Goal: Information Seeking & Learning: Learn about a topic

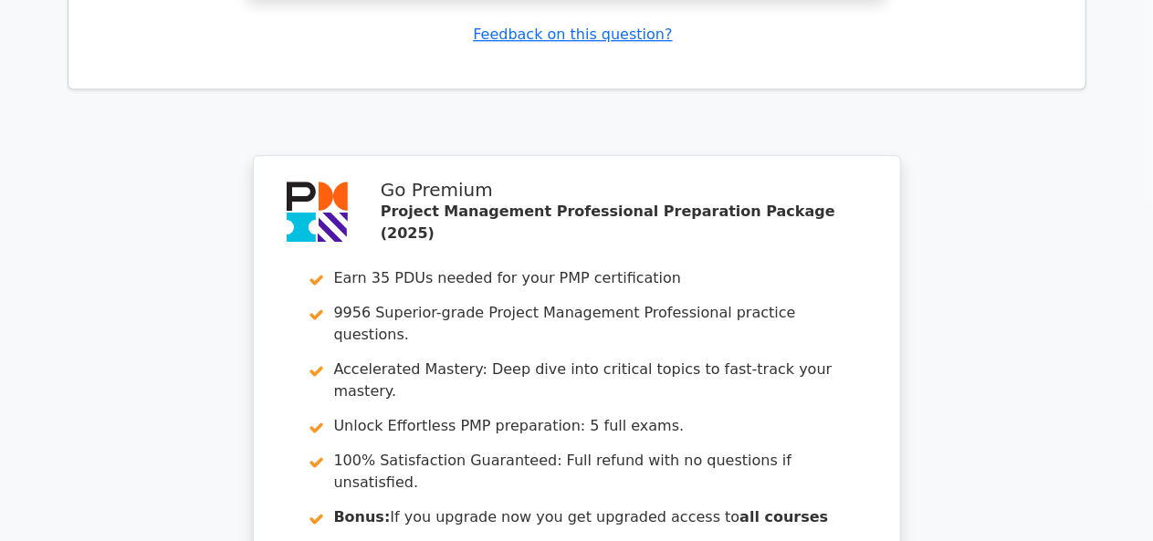
scroll to position [6330, 0]
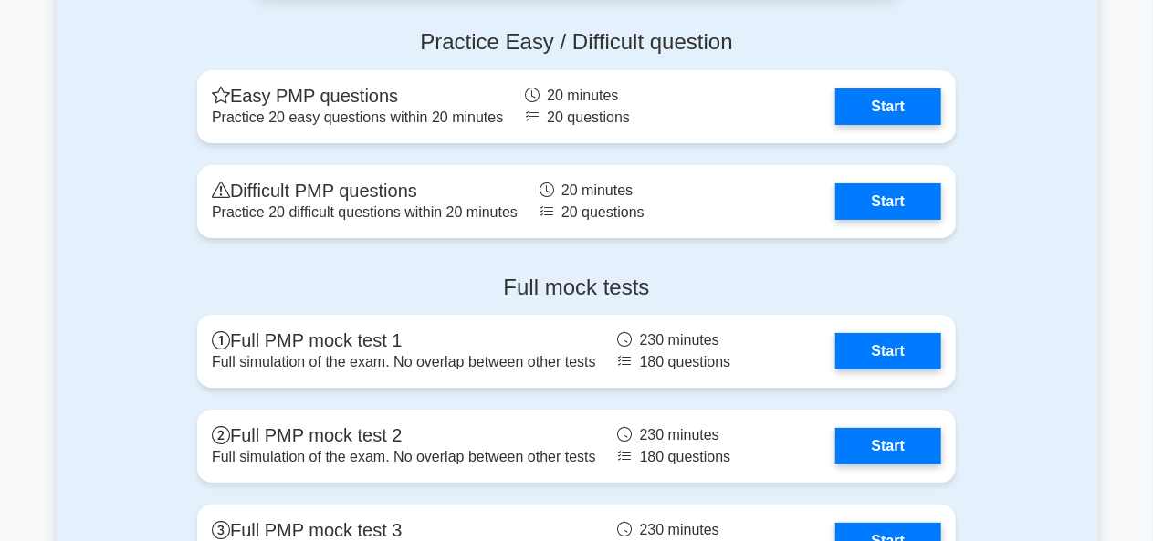
scroll to position [6934, 0]
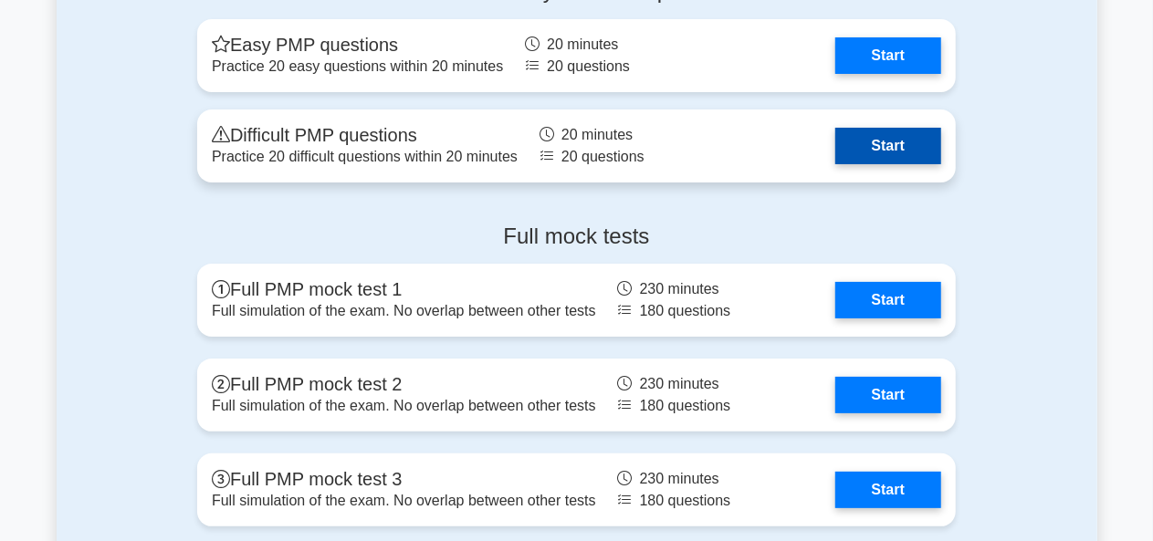
click at [835, 129] on link "Start" at bounding box center [888, 146] width 106 height 37
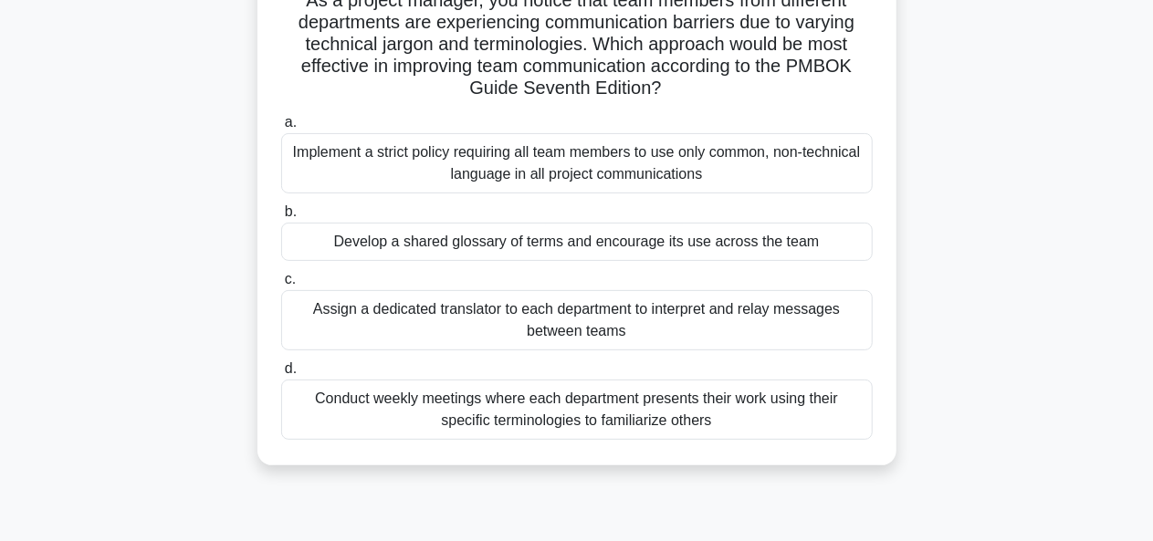
scroll to position [148, 0]
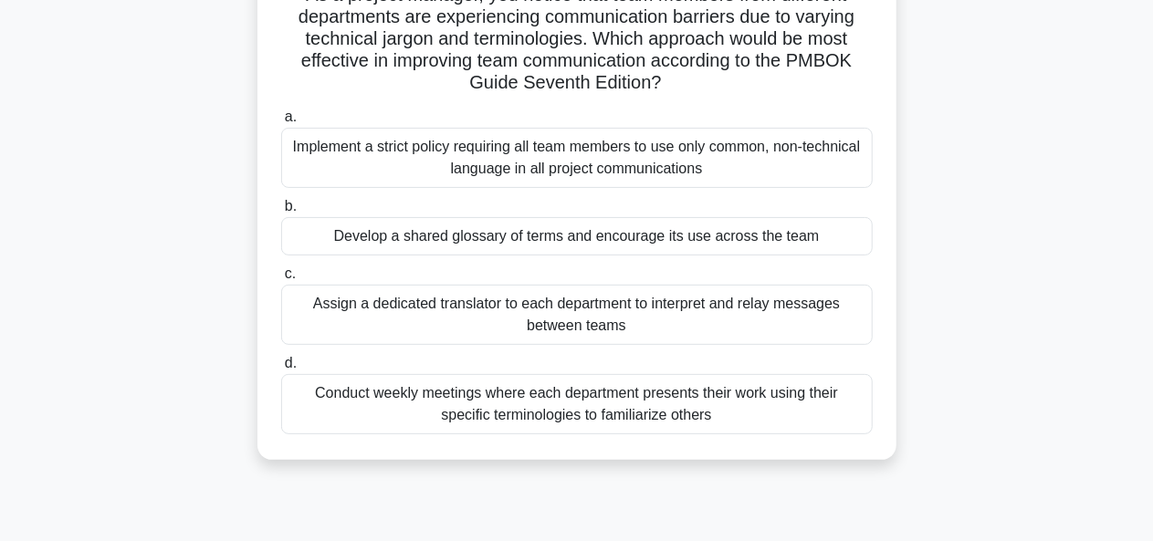
click at [446, 158] on div "Implement a strict policy requiring all team members to use only common, non-te…" at bounding box center [577, 158] width 592 height 60
click at [281, 123] on input "a. Implement a strict policy requiring all team members to use only common, non…" at bounding box center [281, 117] width 0 height 12
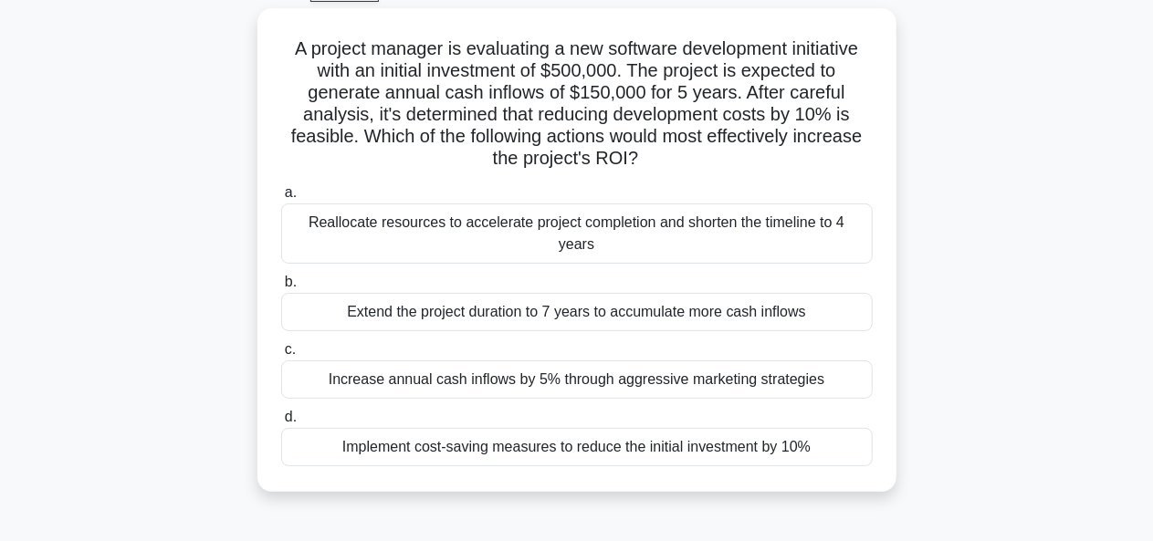
scroll to position [93, 0]
click at [553, 429] on div "Implement cost-saving measures to reduce the initial investment by 10%" at bounding box center [577, 448] width 592 height 38
click at [281, 425] on input "d. Implement cost-saving measures to reduce the initial investment by 10%" at bounding box center [281, 419] width 0 height 12
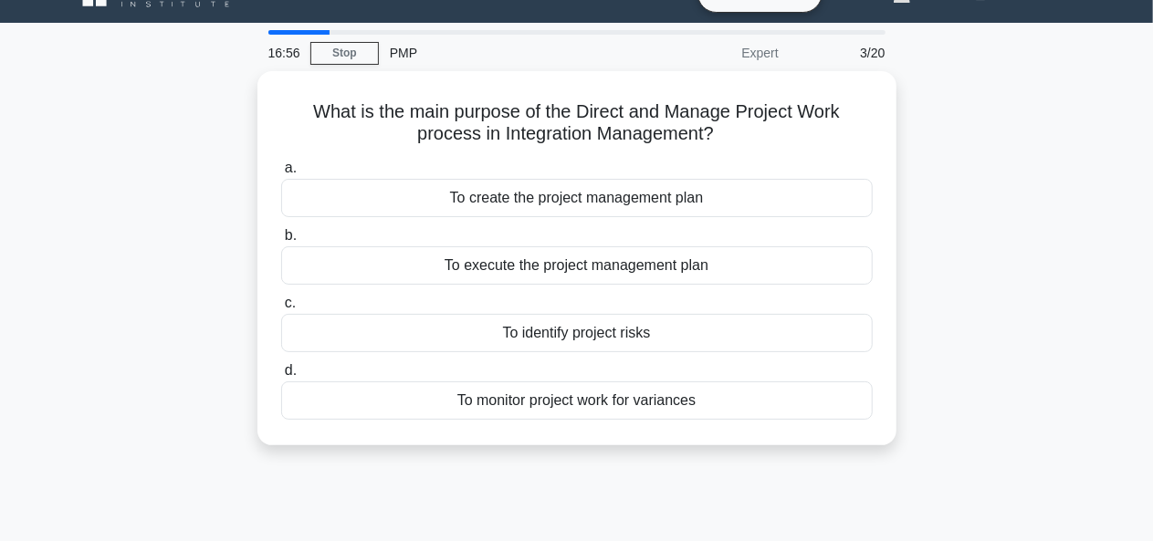
scroll to position [0, 0]
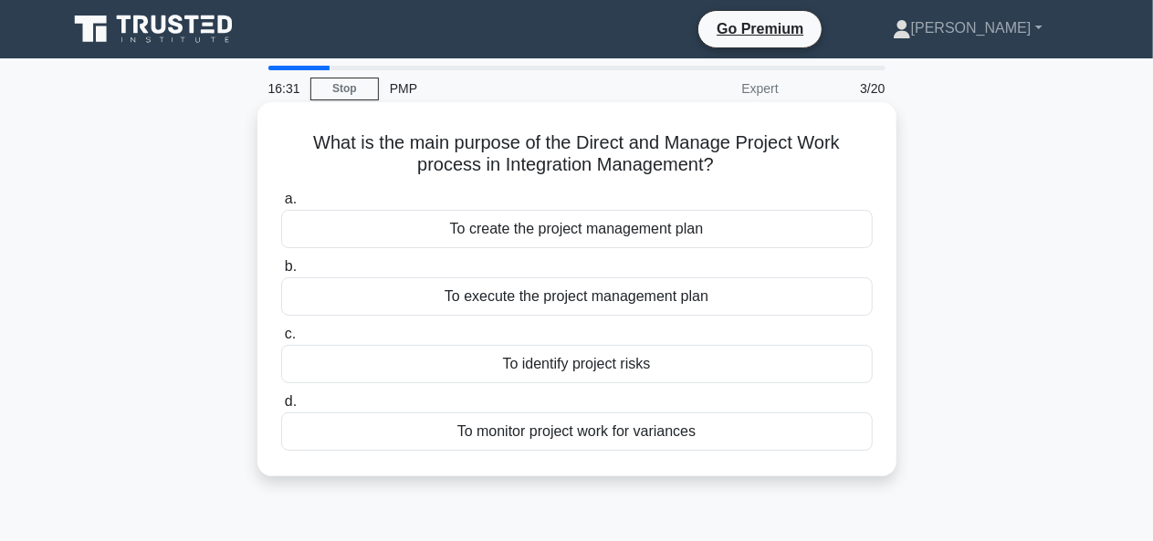
click at [565, 436] on div "To monitor project work for variances" at bounding box center [577, 432] width 592 height 38
click at [281, 408] on input "d. To monitor project work for variances" at bounding box center [281, 402] width 0 height 12
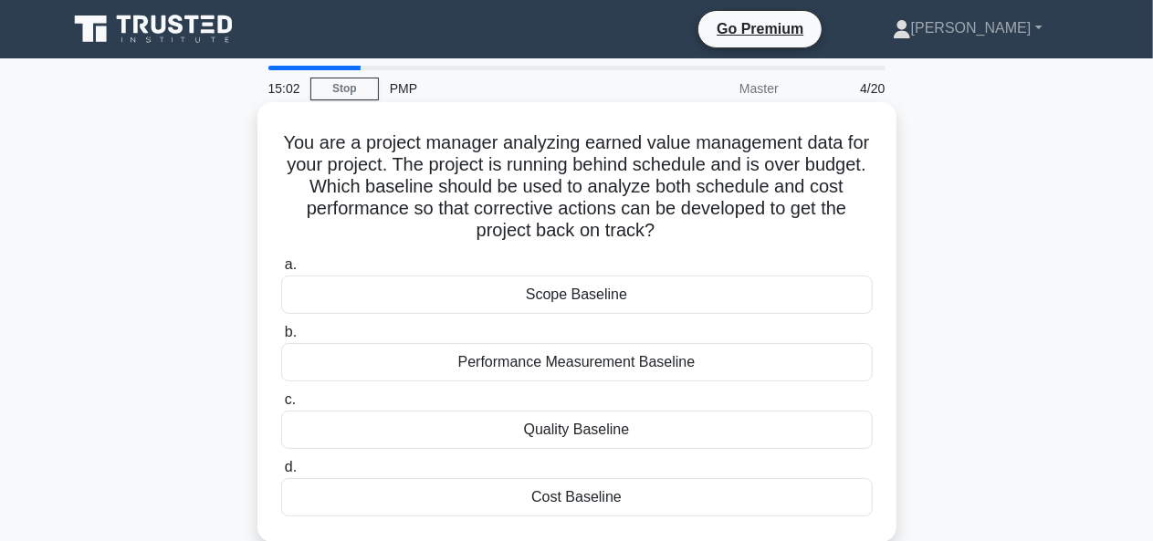
click at [561, 508] on div "Cost Baseline" at bounding box center [577, 497] width 592 height 38
click at [281, 474] on input "d. Cost Baseline" at bounding box center [281, 468] width 0 height 12
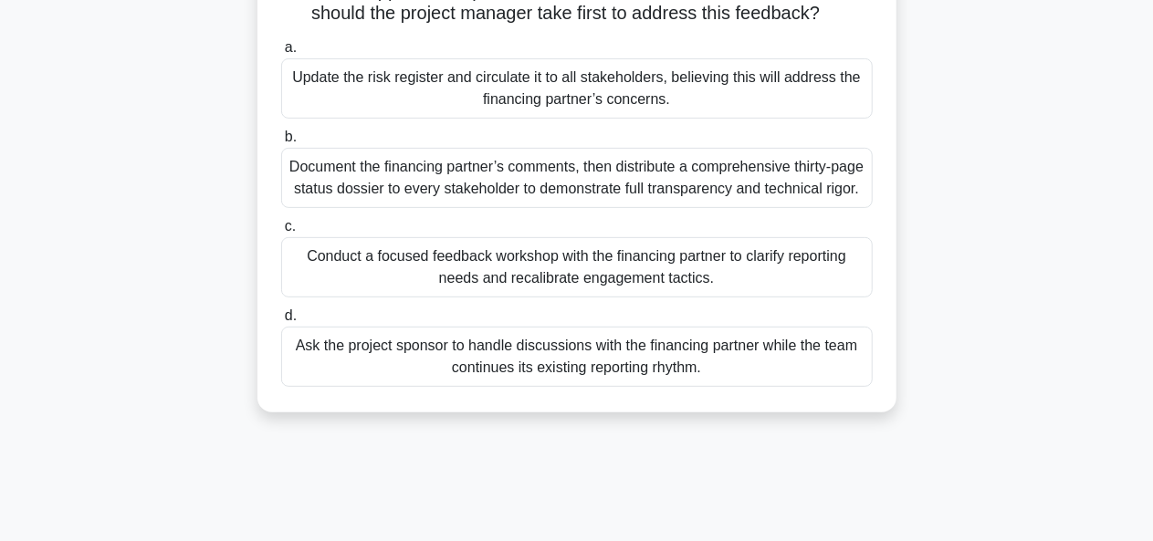
scroll to position [264, 0]
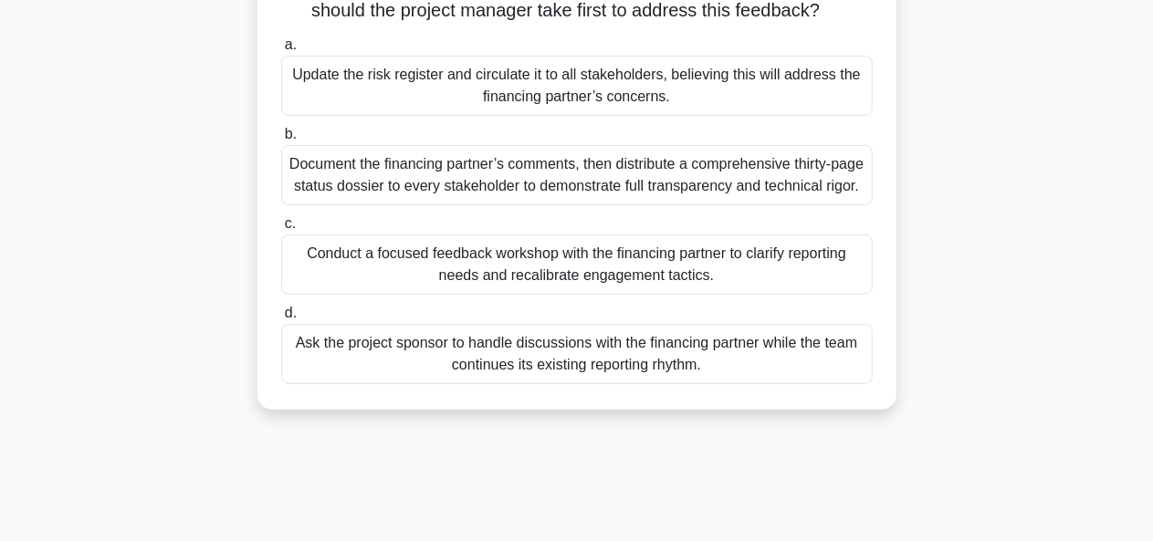
click at [487, 295] on div "Conduct a focused feedback workshop with the financing partner to clarify repor…" at bounding box center [577, 265] width 592 height 60
click at [281, 230] on input "c. Conduct a focused feedback workshop with the financing partner to clarify re…" at bounding box center [281, 224] width 0 height 12
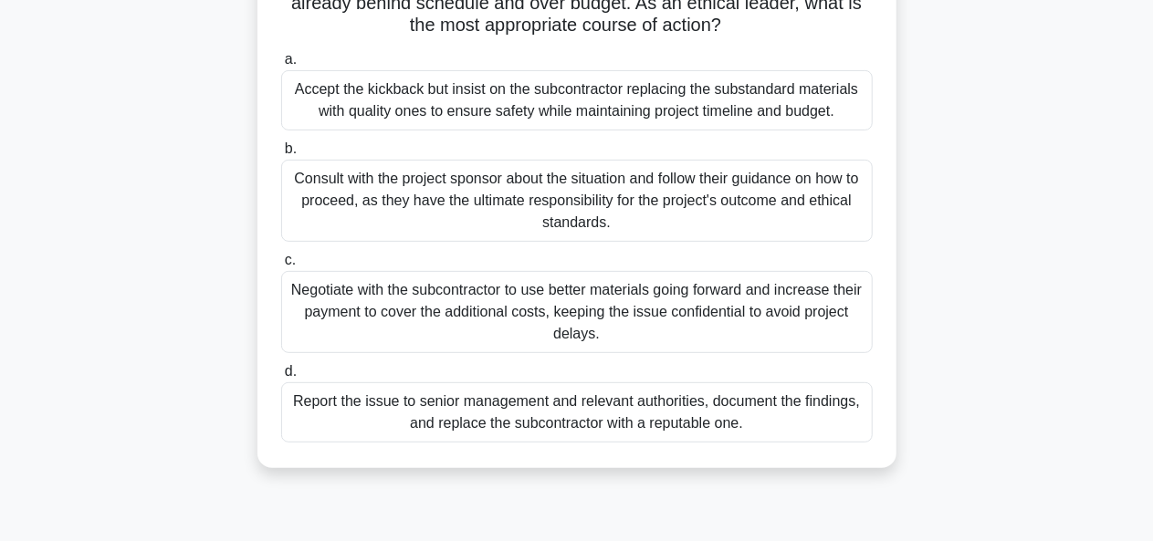
scroll to position [257, 0]
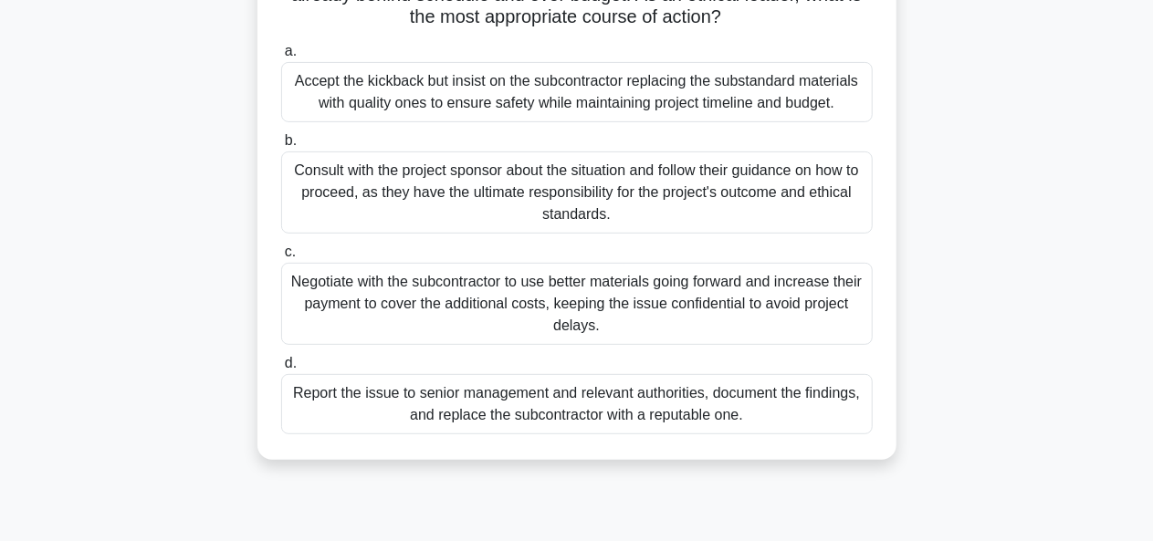
click at [420, 405] on div "Report the issue to senior management and relevant authorities, document the fi…" at bounding box center [577, 404] width 592 height 60
click at [281, 370] on input "d. Report the issue to senior management and relevant authorities, document the…" at bounding box center [281, 364] width 0 height 12
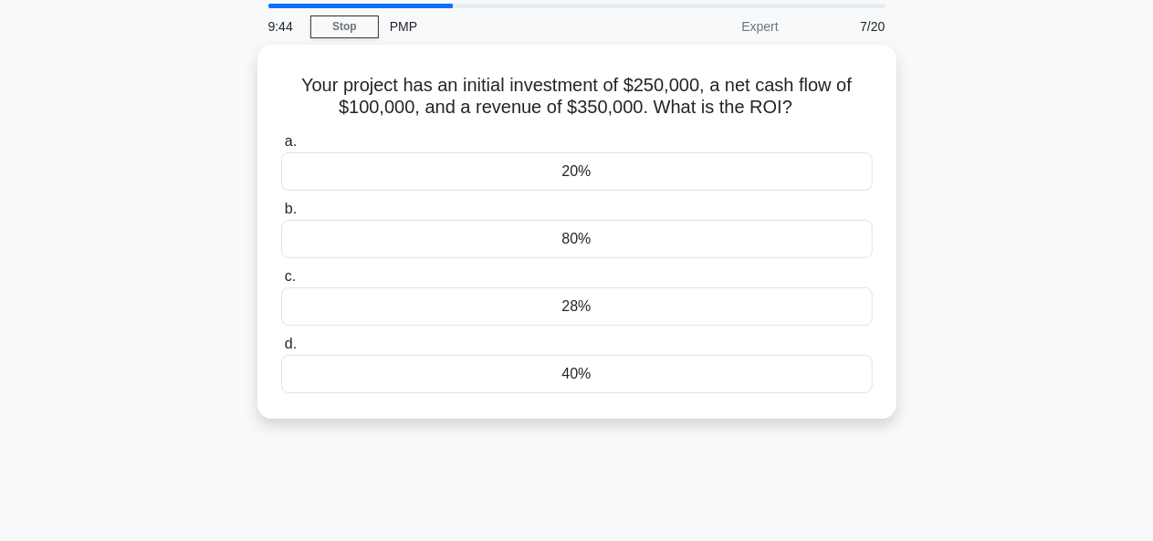
scroll to position [44, 0]
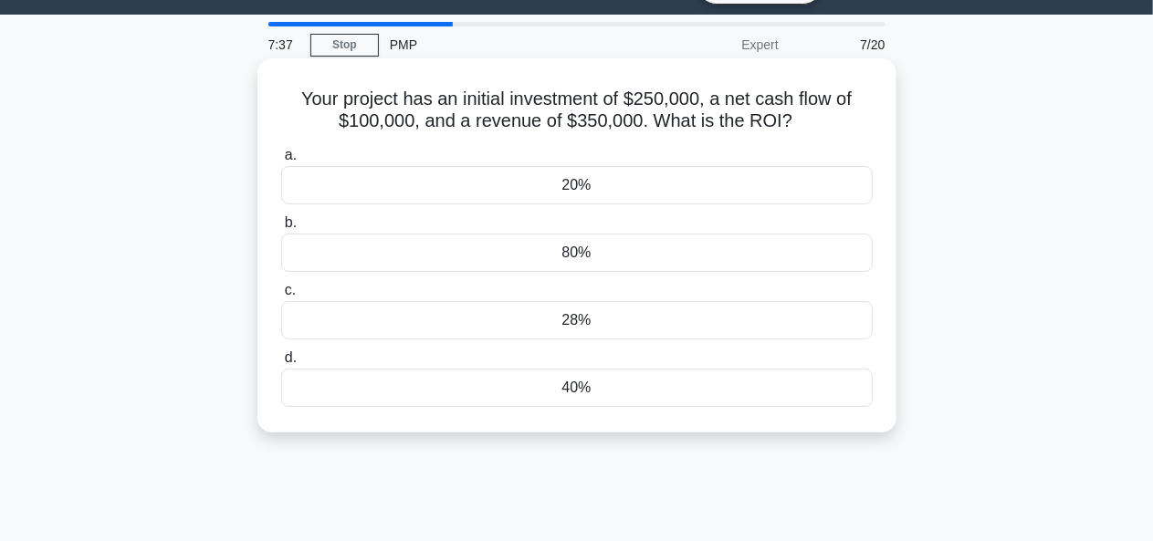
click at [590, 386] on div "40%" at bounding box center [577, 388] width 592 height 38
click at [281, 364] on input "d. 40%" at bounding box center [281, 358] width 0 height 12
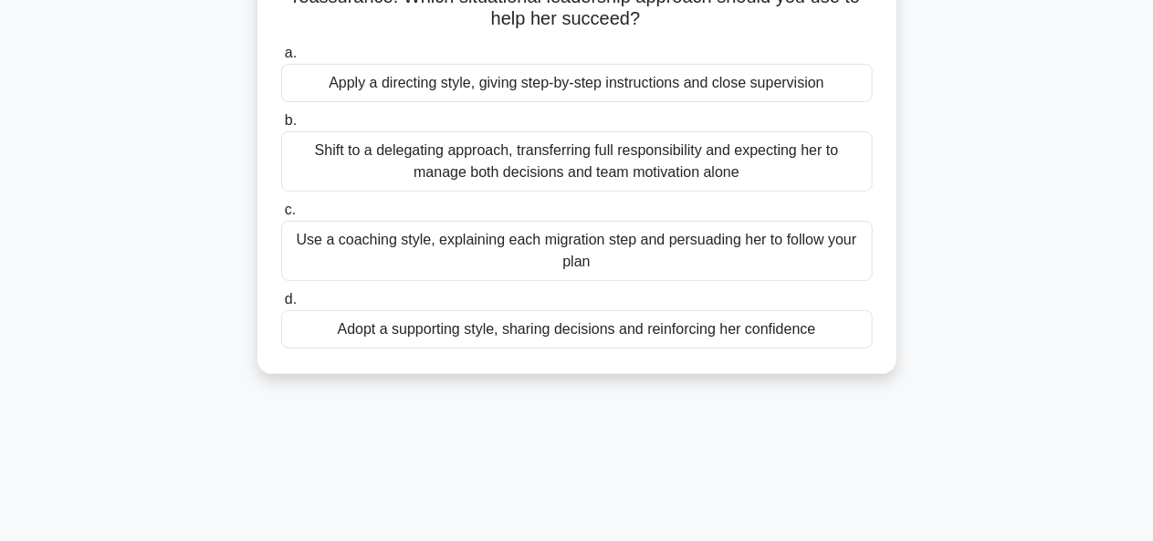
scroll to position [236, 0]
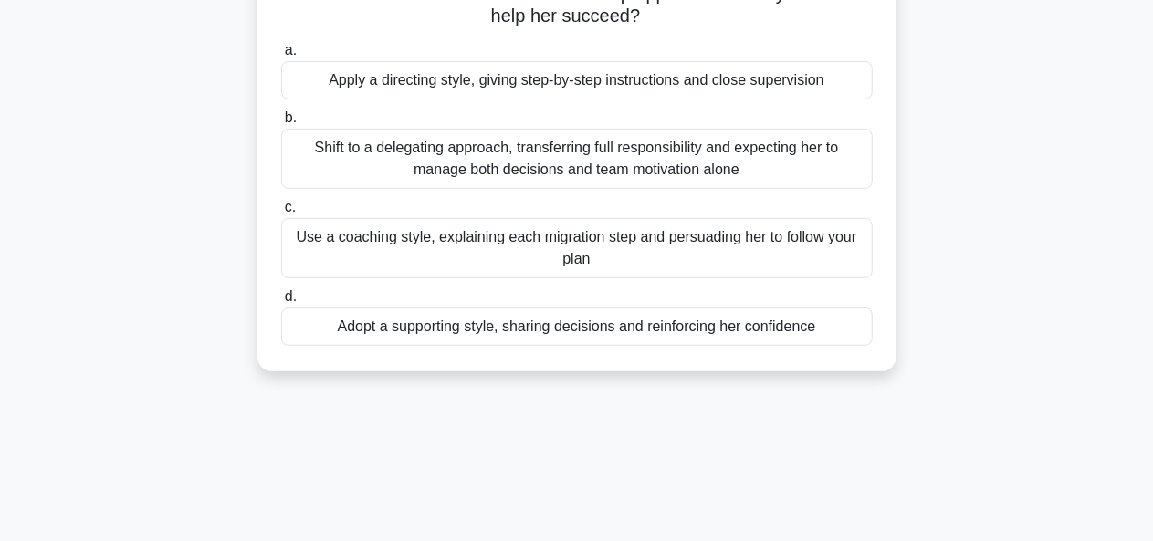
click at [571, 340] on div "Adopt a supporting style, sharing decisions and reinforcing her confidence" at bounding box center [577, 327] width 592 height 38
click at [281, 303] on input "d. Adopt a supporting style, sharing decisions and reinforcing her confidence" at bounding box center [281, 297] width 0 height 12
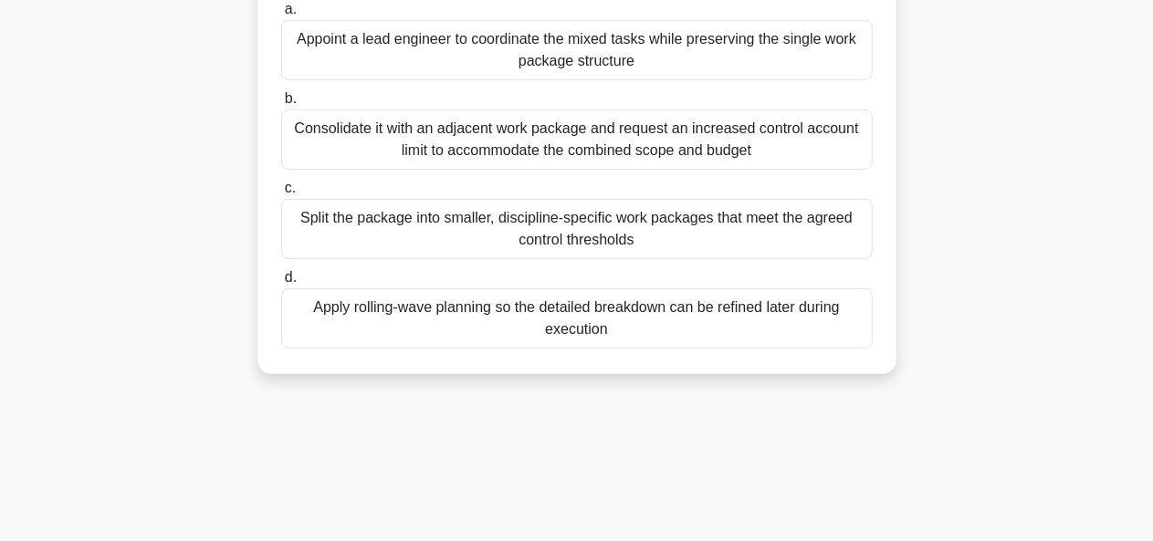
scroll to position [283, 0]
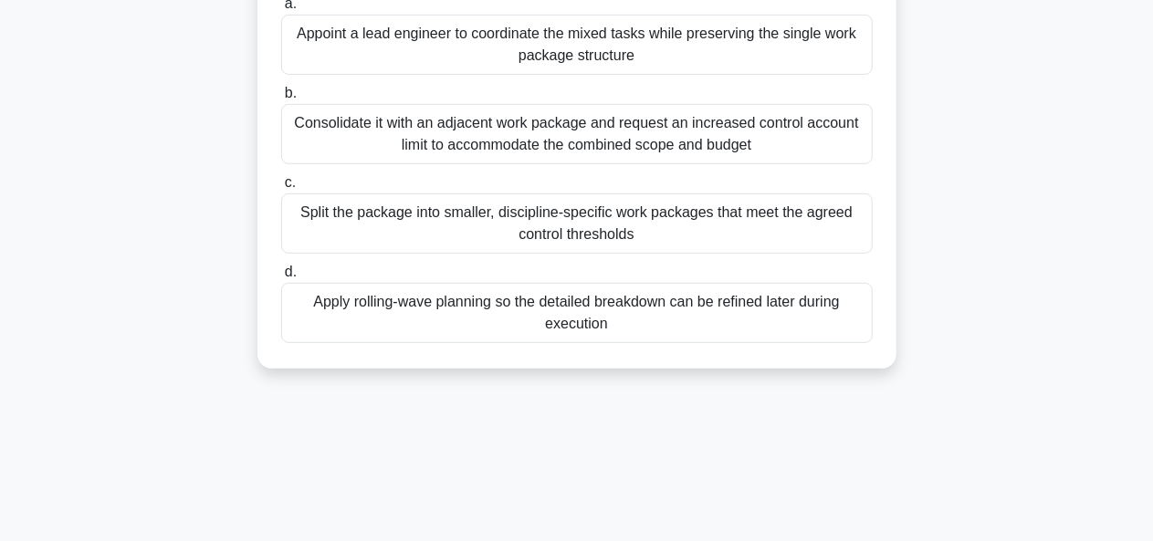
click at [546, 231] on div "Split the package into smaller, discipline-specific work packages that meet the…" at bounding box center [577, 224] width 592 height 60
click at [281, 189] on input "c. Split the package into smaller, discipline-specific work packages that meet …" at bounding box center [281, 183] width 0 height 12
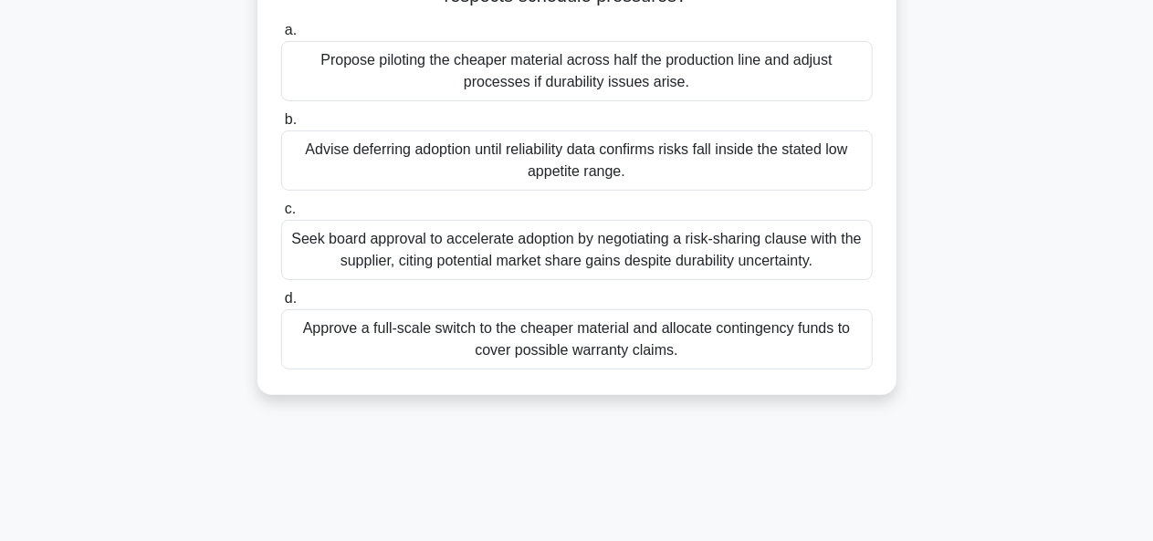
click at [546, 231] on div "Seek board approval to accelerate adoption by negotiating a risk-sharing clause…" at bounding box center [577, 250] width 592 height 60
click at [281, 215] on input "c. Seek board approval to accelerate adoption by negotiating a risk-sharing cla…" at bounding box center [281, 210] width 0 height 12
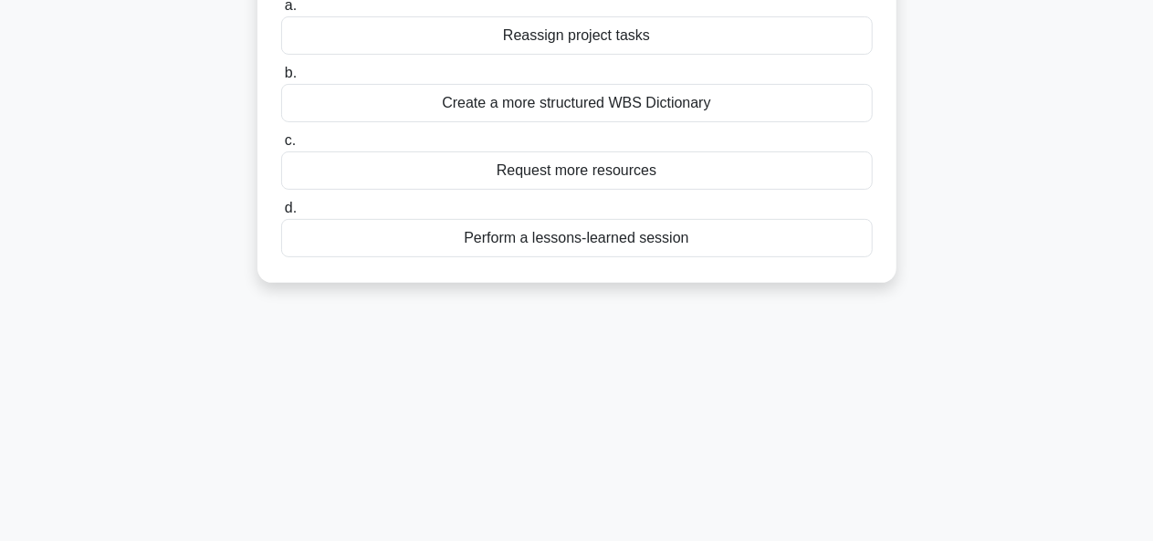
scroll to position [0, 0]
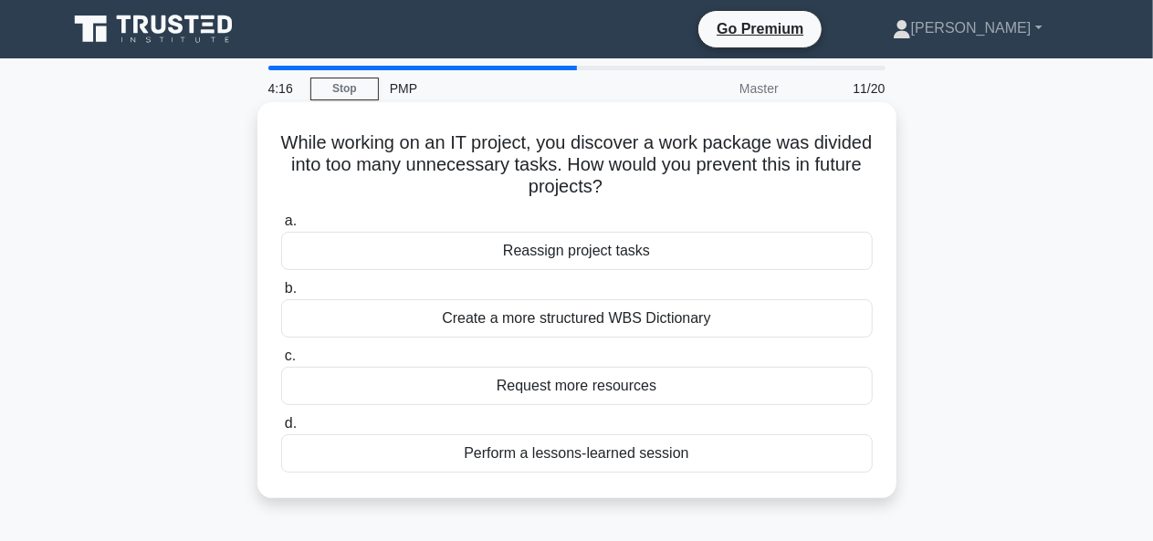
click at [582, 262] on div "Reassign project tasks" at bounding box center [577, 251] width 592 height 38
click at [281, 227] on input "a. Reassign project tasks" at bounding box center [281, 221] width 0 height 12
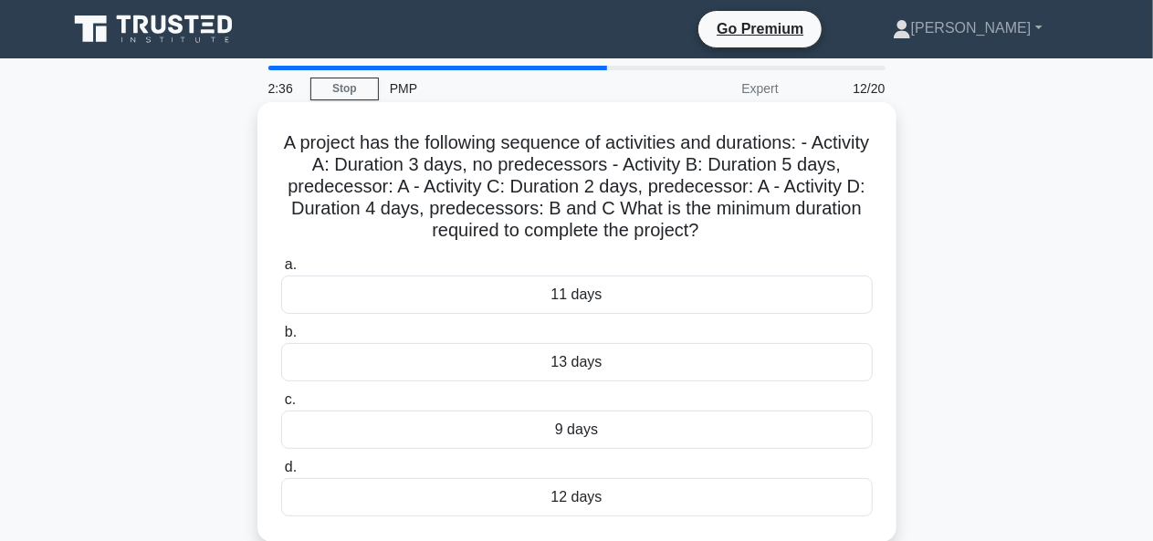
click at [574, 288] on div "11 days" at bounding box center [577, 295] width 592 height 38
click at [281, 271] on input "a. 11 days" at bounding box center [281, 265] width 0 height 12
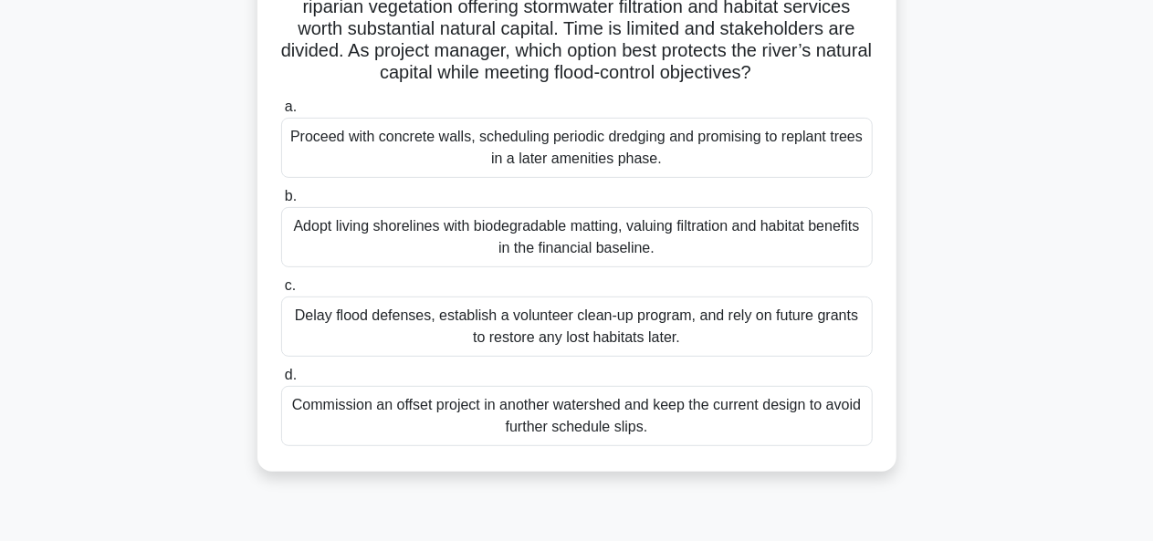
scroll to position [207, 0]
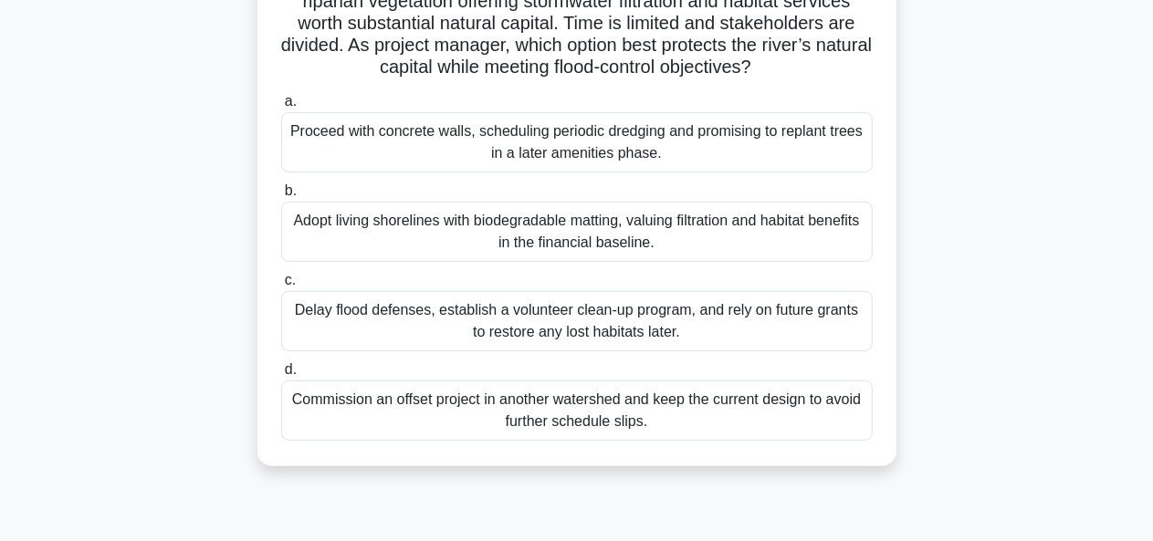
click at [522, 238] on div "Adopt living shorelines with biodegradable matting, valuing filtration and habi…" at bounding box center [577, 232] width 592 height 60
click at [281, 197] on input "b. Adopt living shorelines with biodegradable matting, valuing filtration and h…" at bounding box center [281, 191] width 0 height 12
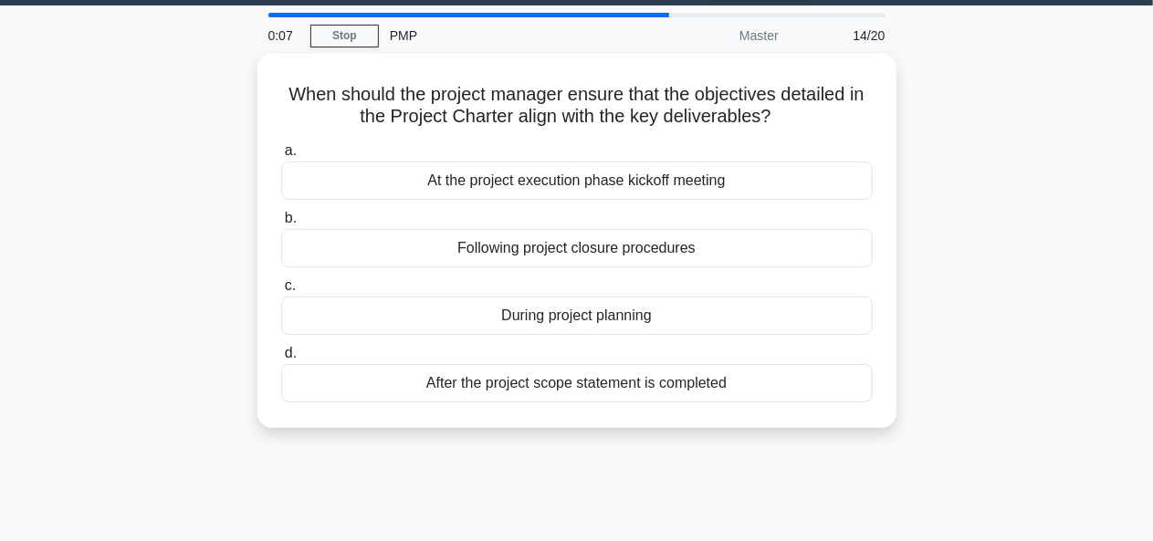
scroll to position [0, 0]
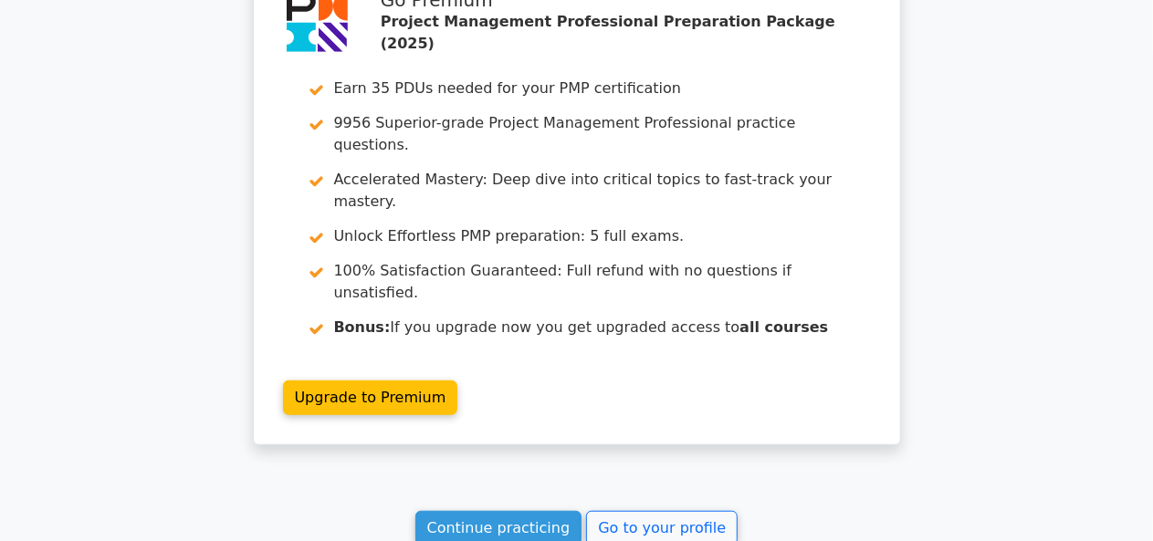
scroll to position [3968, 0]
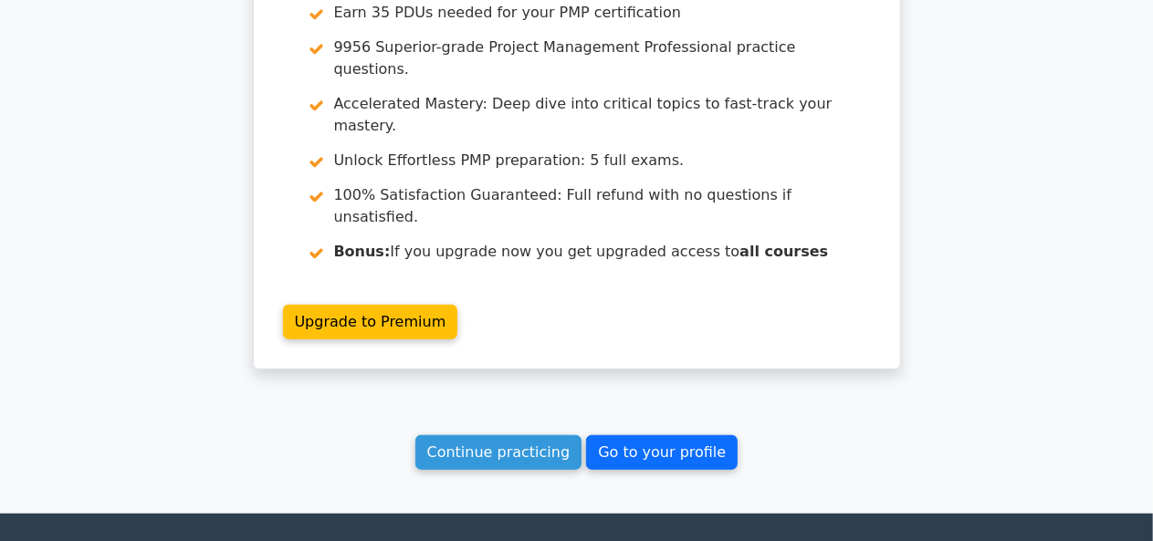
click at [639, 435] on link "Go to your profile" at bounding box center [662, 452] width 152 height 35
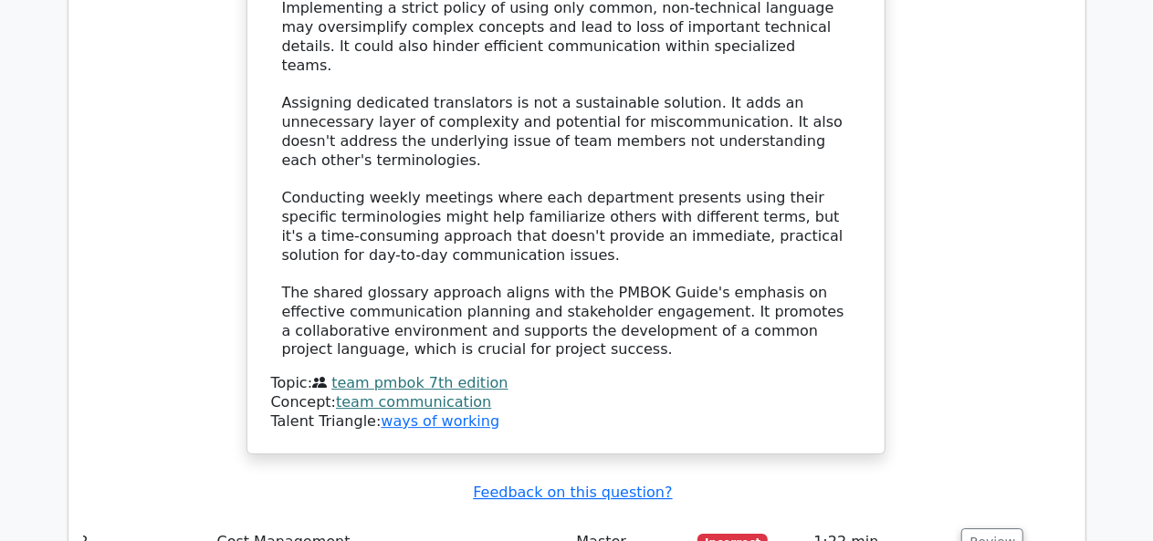
scroll to position [2616, 0]
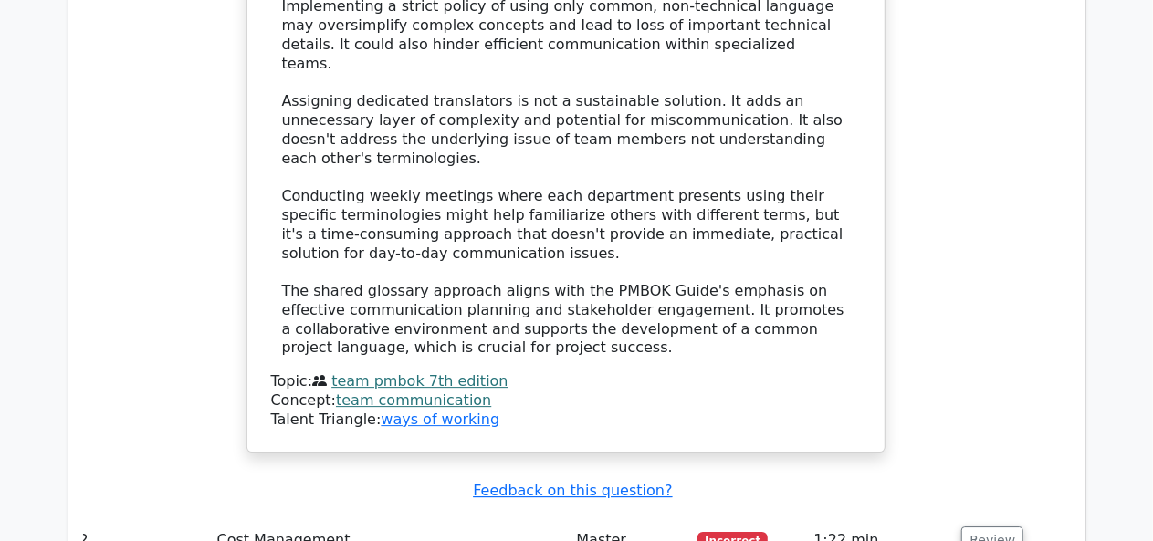
click at [582, 173] on div "The most effective approach to improve team communication in this scenario is t…" at bounding box center [566, 45] width 568 height 626
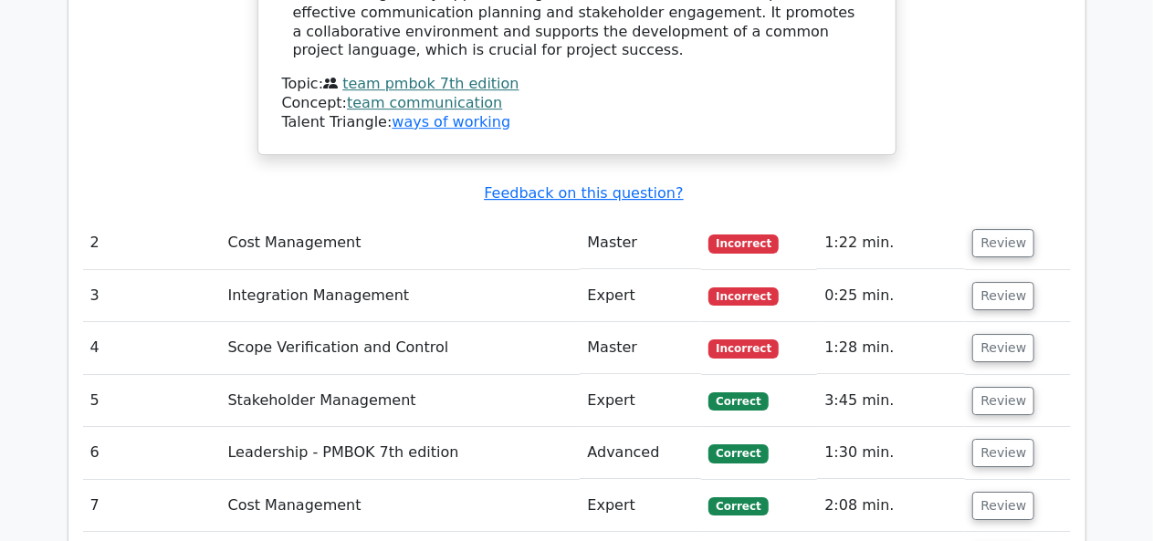
scroll to position [2914, 0]
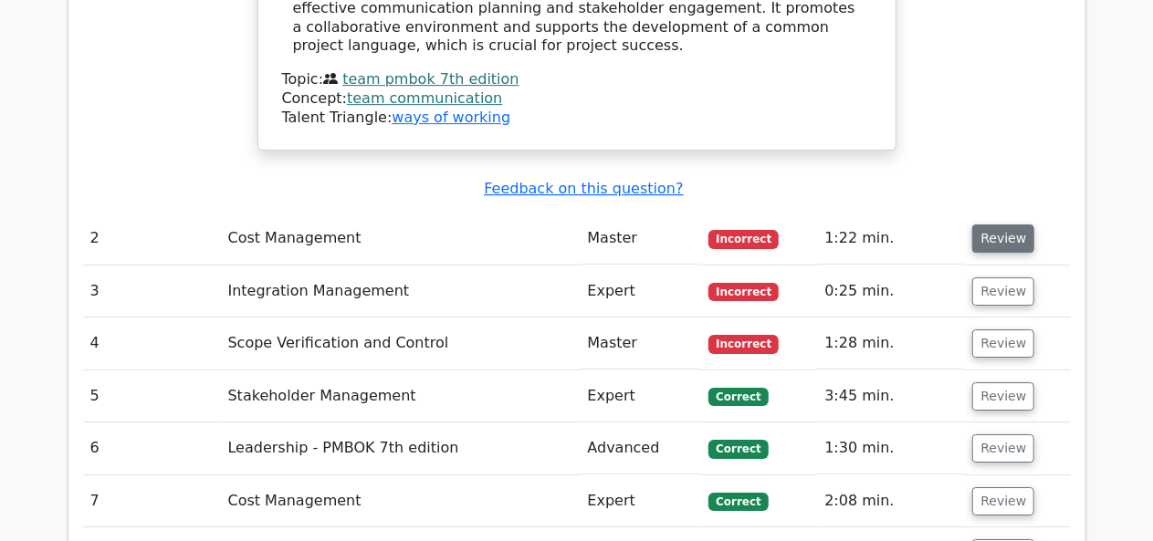
click at [988, 225] on button "Review" at bounding box center [1003, 239] width 62 height 28
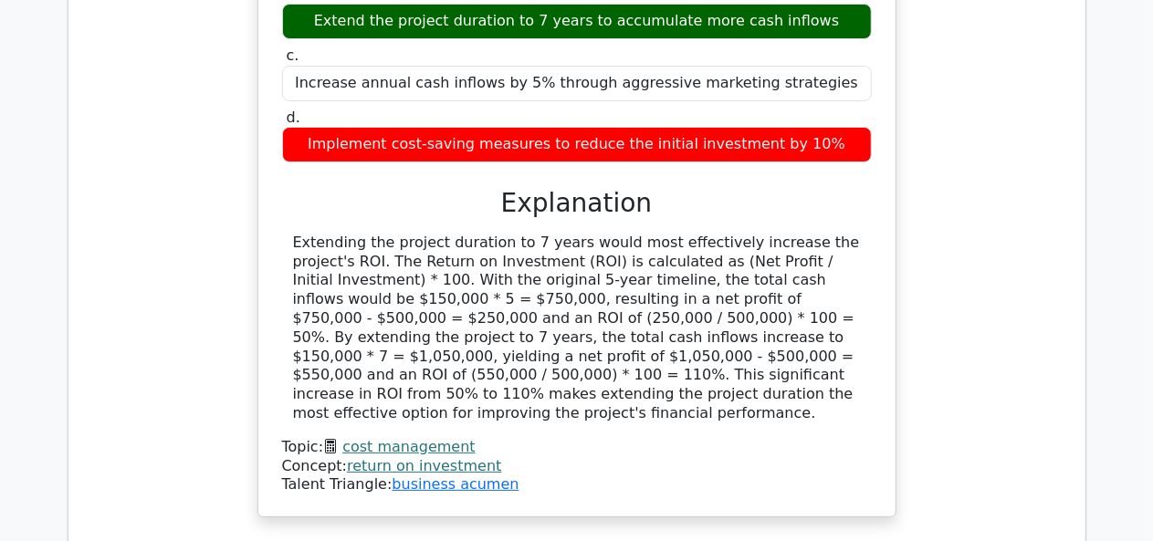
scroll to position [3394, 0]
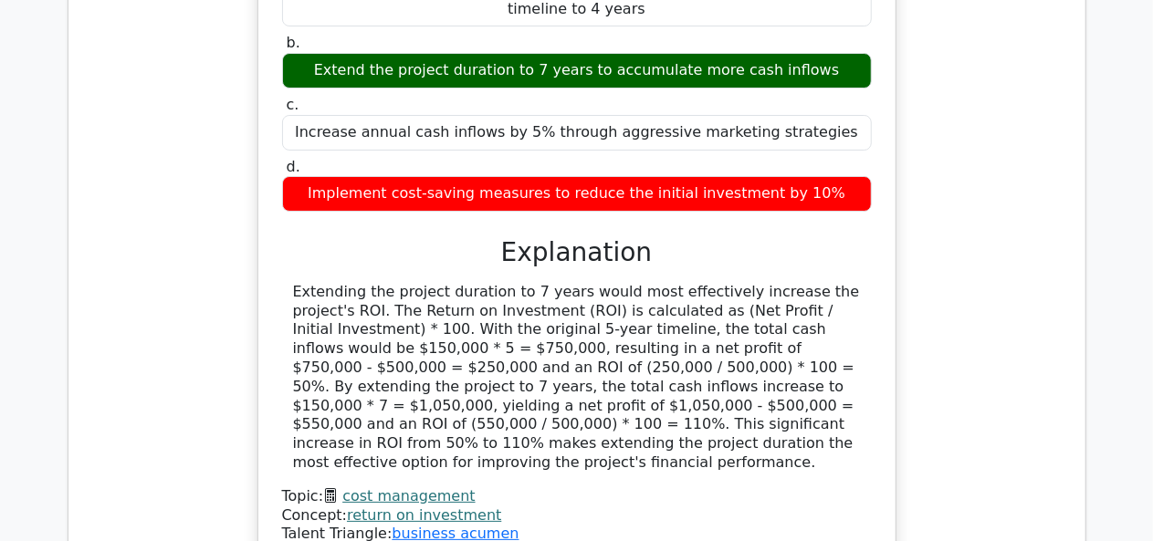
click at [396, 487] on link "cost management" at bounding box center [408, 495] width 132 height 17
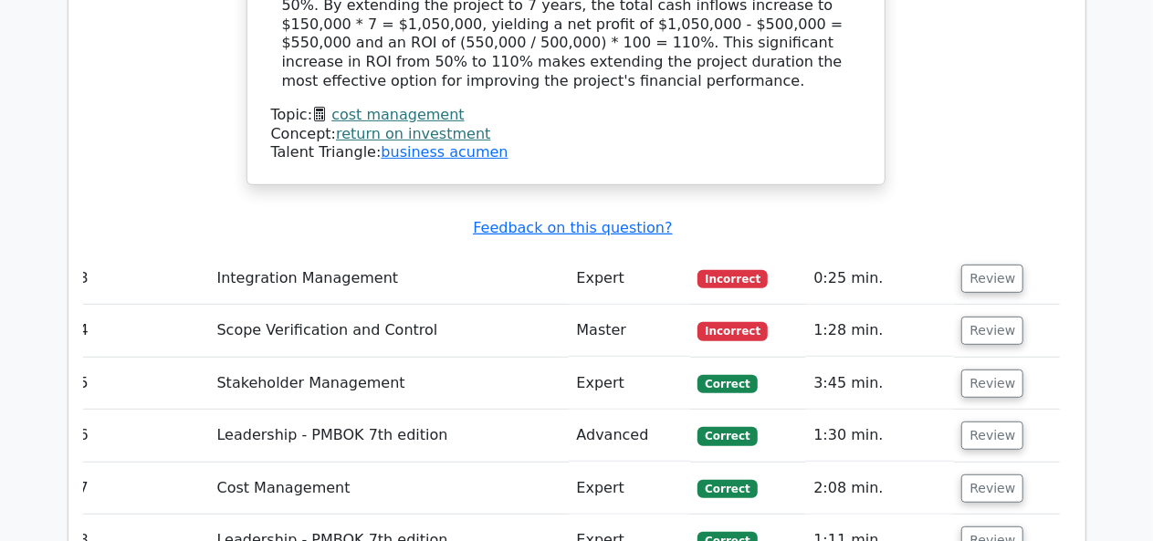
scroll to position [3776, 0]
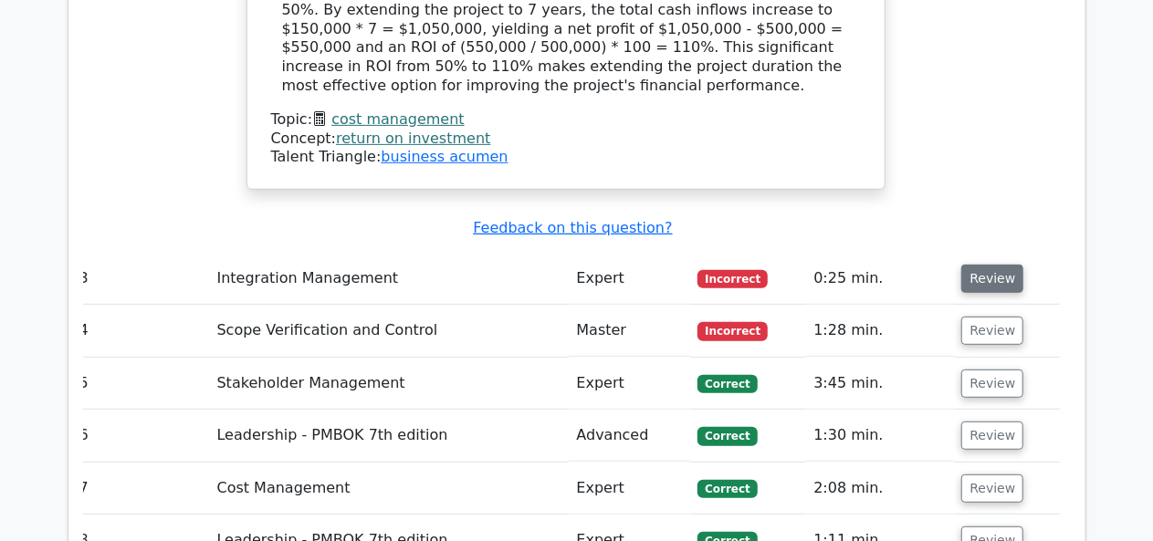
click at [981, 265] on button "Review" at bounding box center [992, 279] width 62 height 28
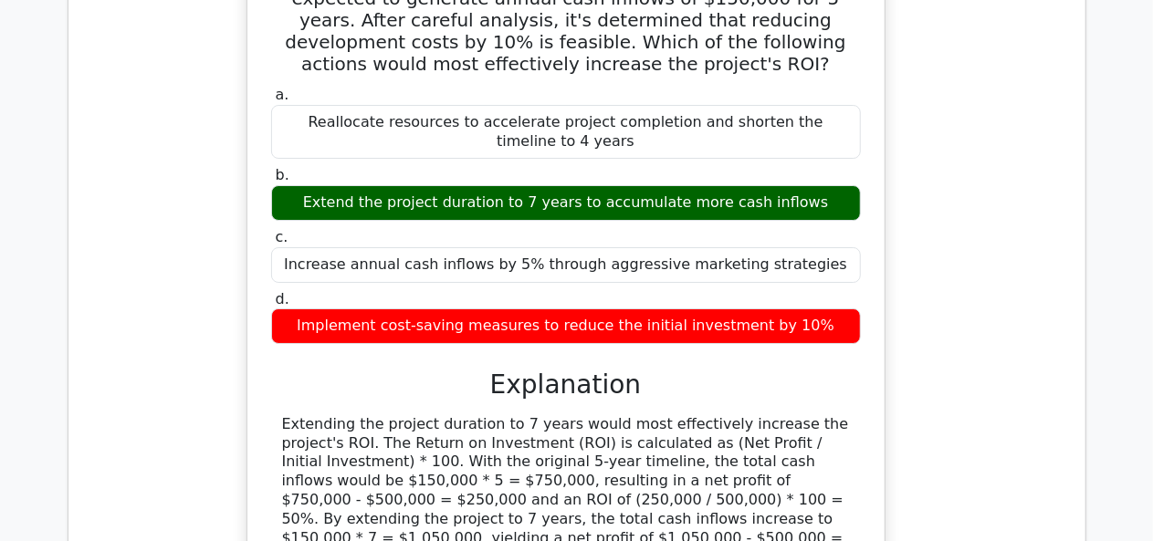
scroll to position [2875, 0]
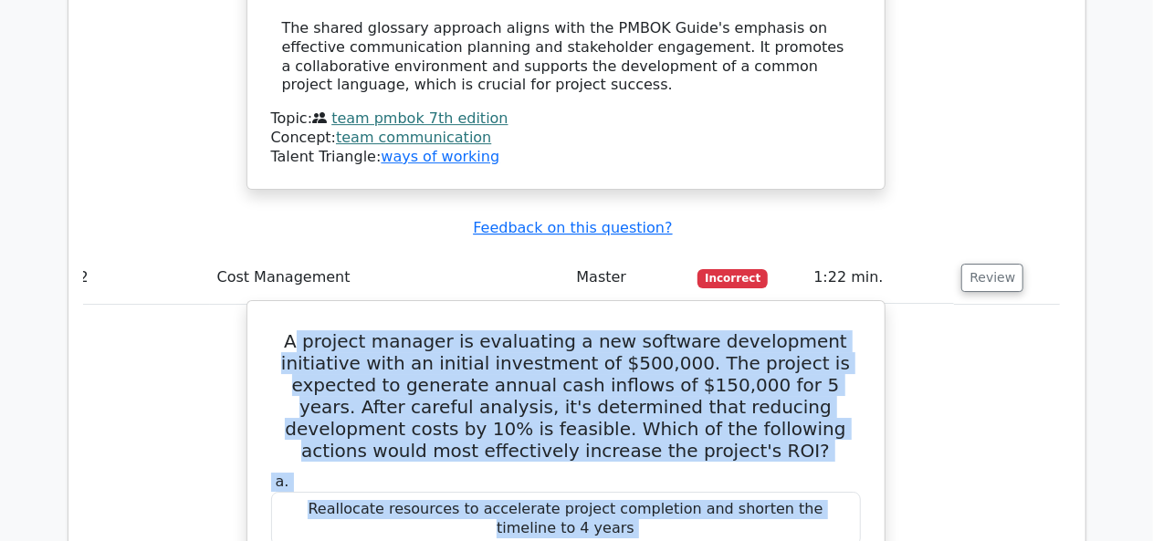
drag, startPoint x: 290, startPoint y: 165, endPoint x: 281, endPoint y: 221, distance: 56.4
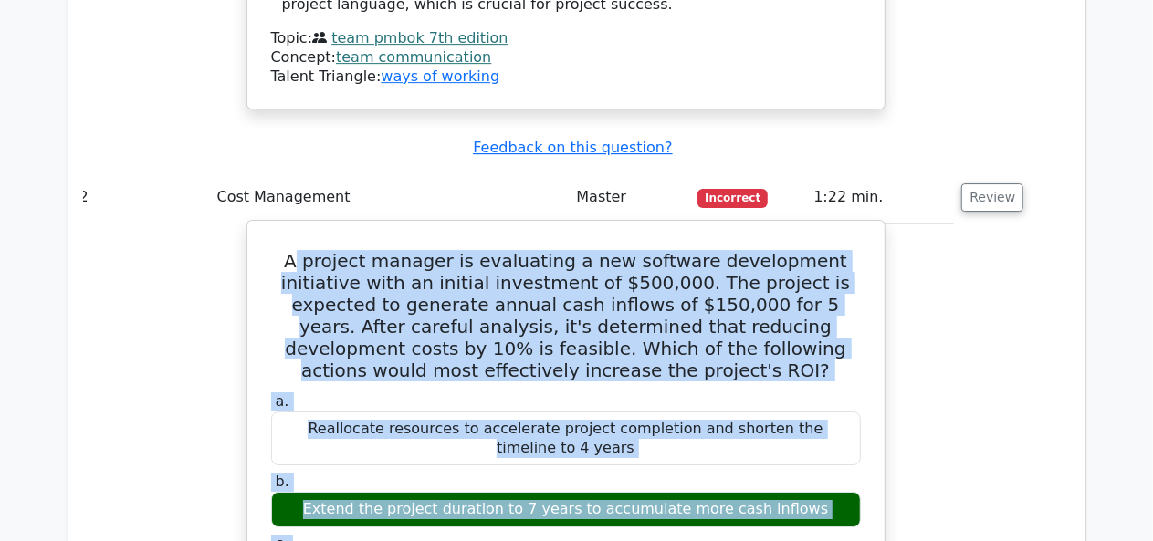
scroll to position [2950, 0]
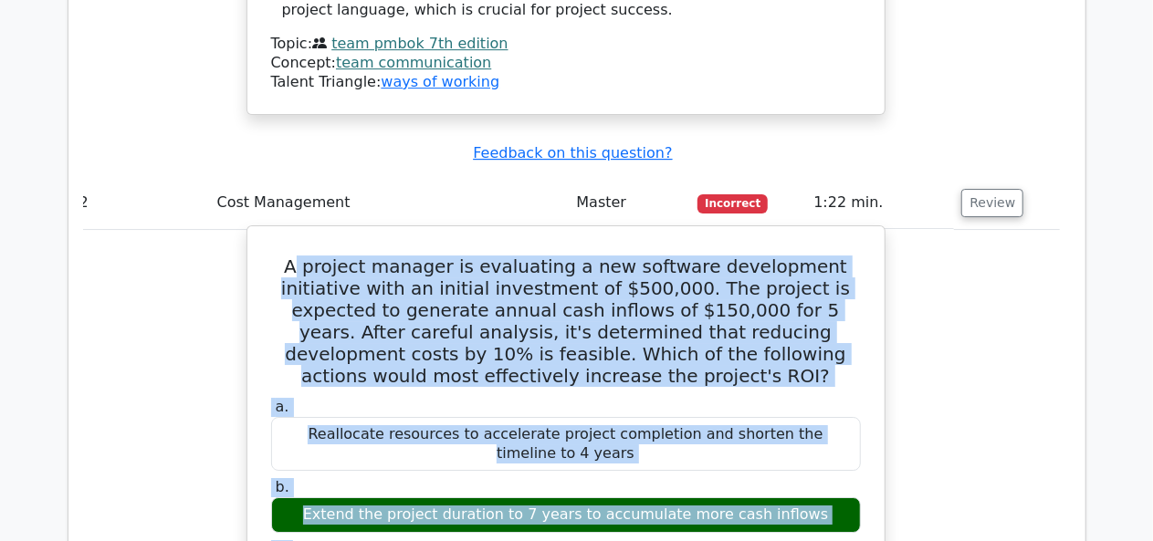
copy tbody "project manager is evaluating a new software development initiative with an ini…"
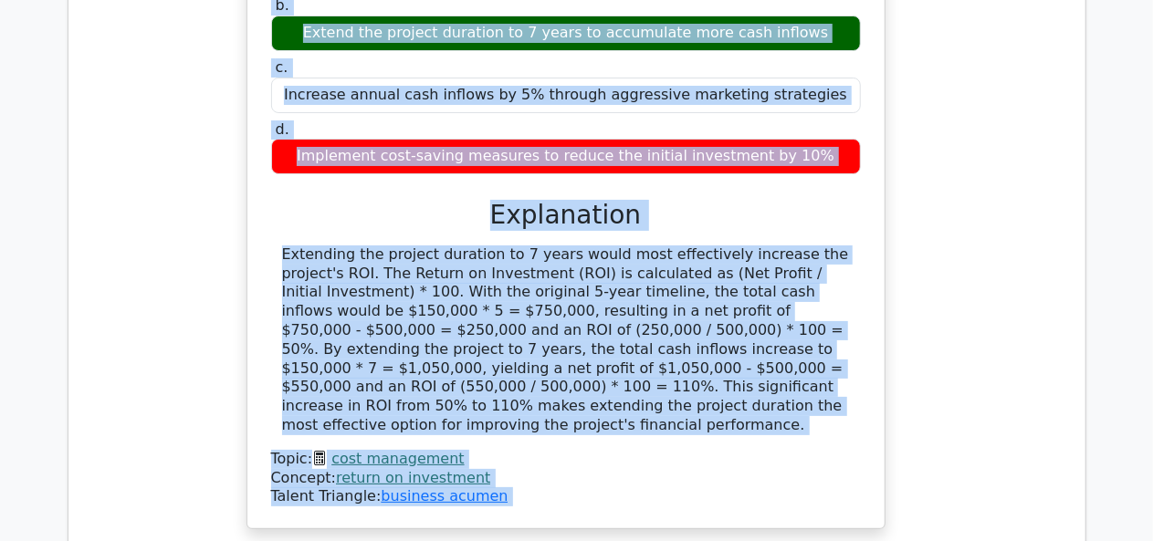
scroll to position [3431, 0]
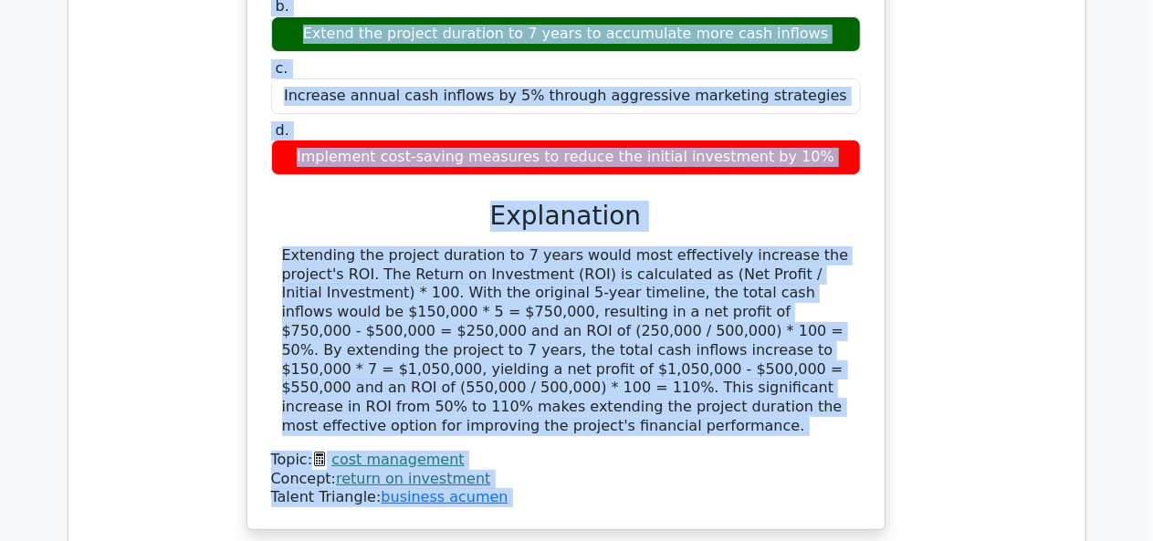
click at [696, 470] on div "Concept: return on investment" at bounding box center [566, 479] width 590 height 19
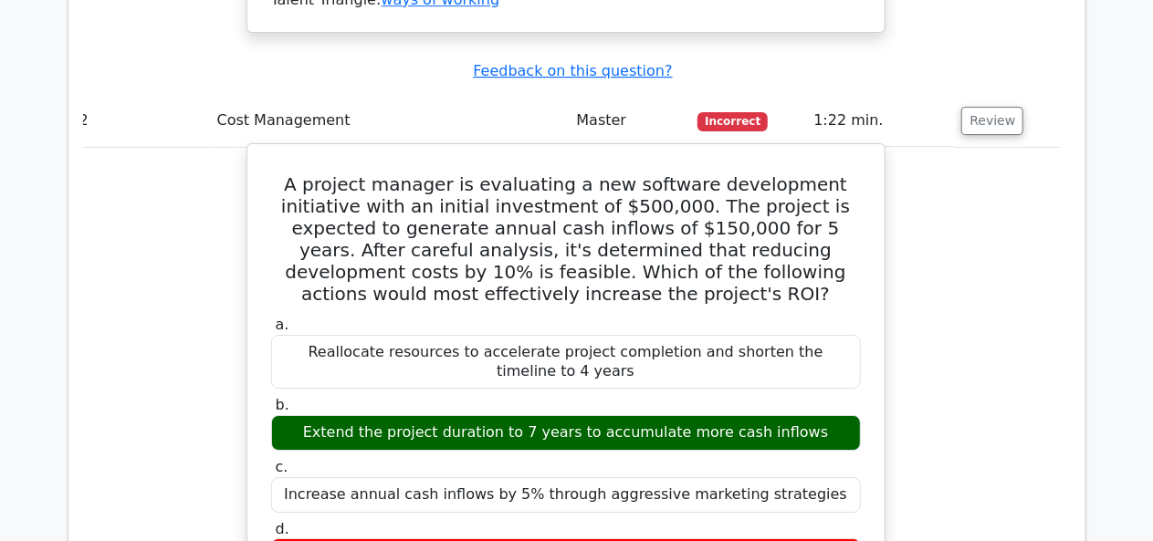
scroll to position [3031, 0]
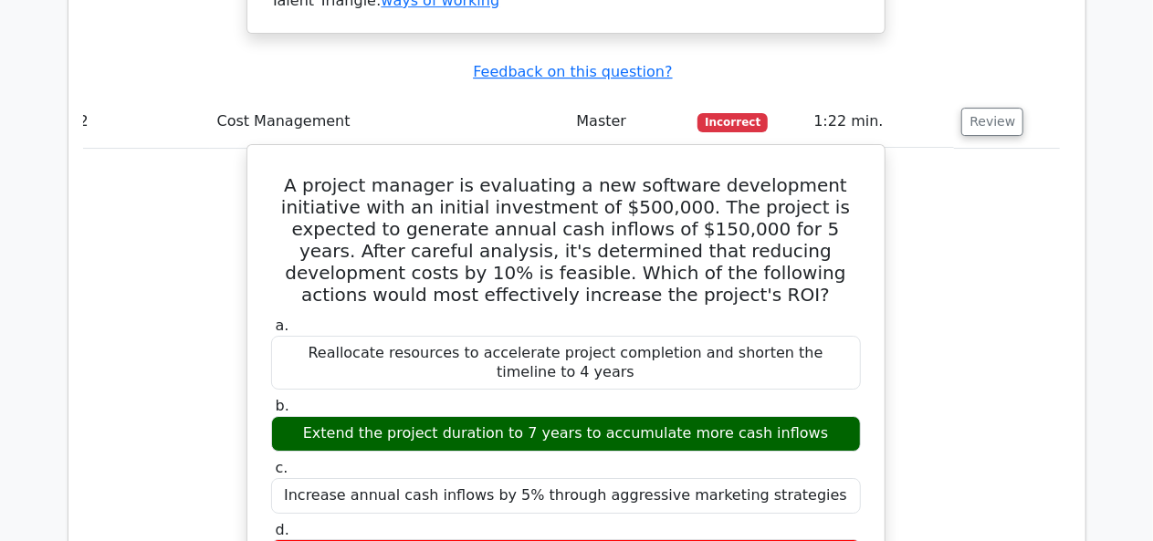
click at [269, 174] on h5 "A project manager is evaluating a new software development initiative with an i…" at bounding box center [565, 239] width 593 height 131
drag, startPoint x: 268, startPoint y: 50, endPoint x: 831, endPoint y: 401, distance: 662.7
click at [831, 401] on div "A project manager is evaluating a new software development initiative with an i…" at bounding box center [566, 537] width 623 height 770
copy div "A project manager is evaluating a new software development initiative with an i…"
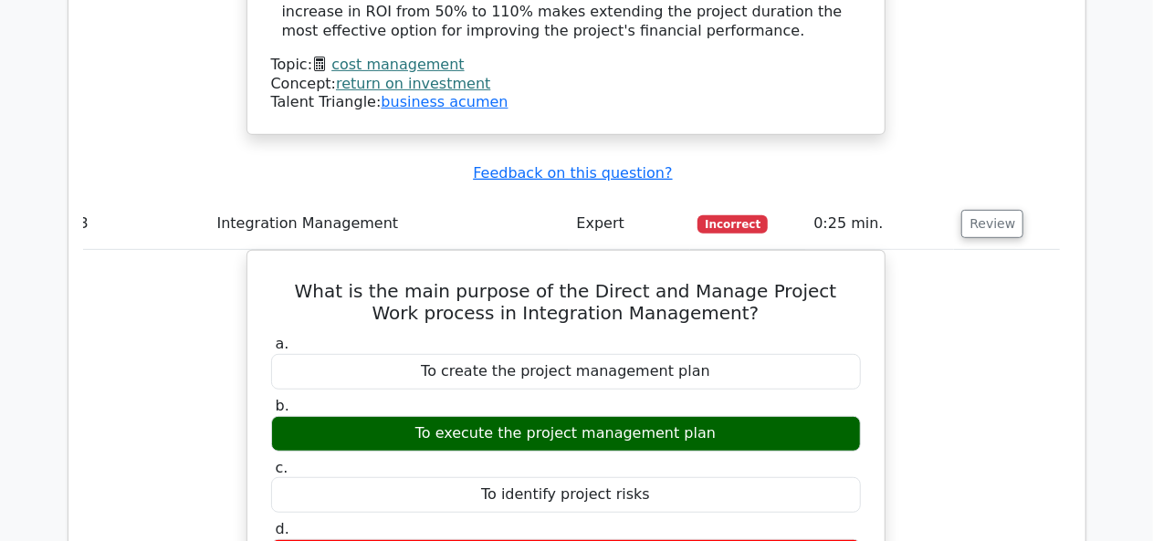
scroll to position [3830, 0]
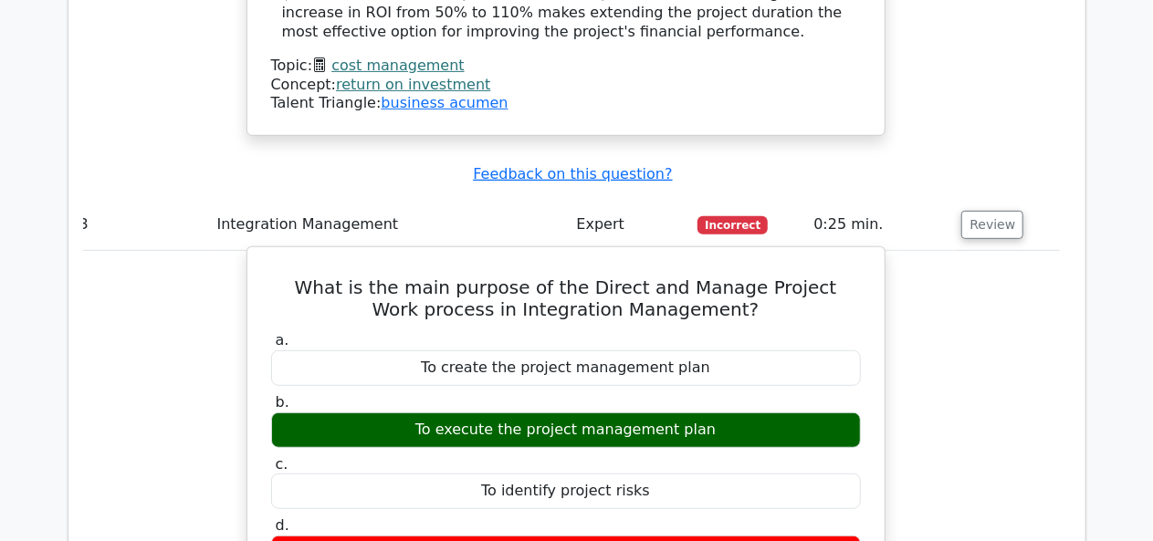
drag, startPoint x: 298, startPoint y: 107, endPoint x: 769, endPoint y: 392, distance: 550.5
drag, startPoint x: 661, startPoint y: 379, endPoint x: 603, endPoint y: 377, distance: 57.5
copy div "What is the main purpose of the Direct and Manage Project Work process in Integ…"
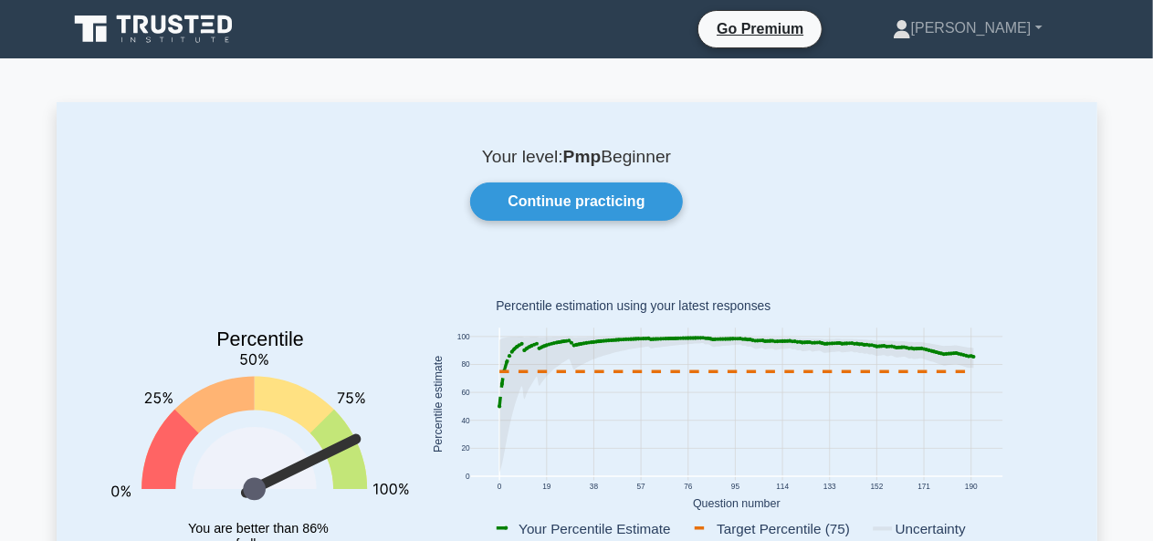
scroll to position [80, 0]
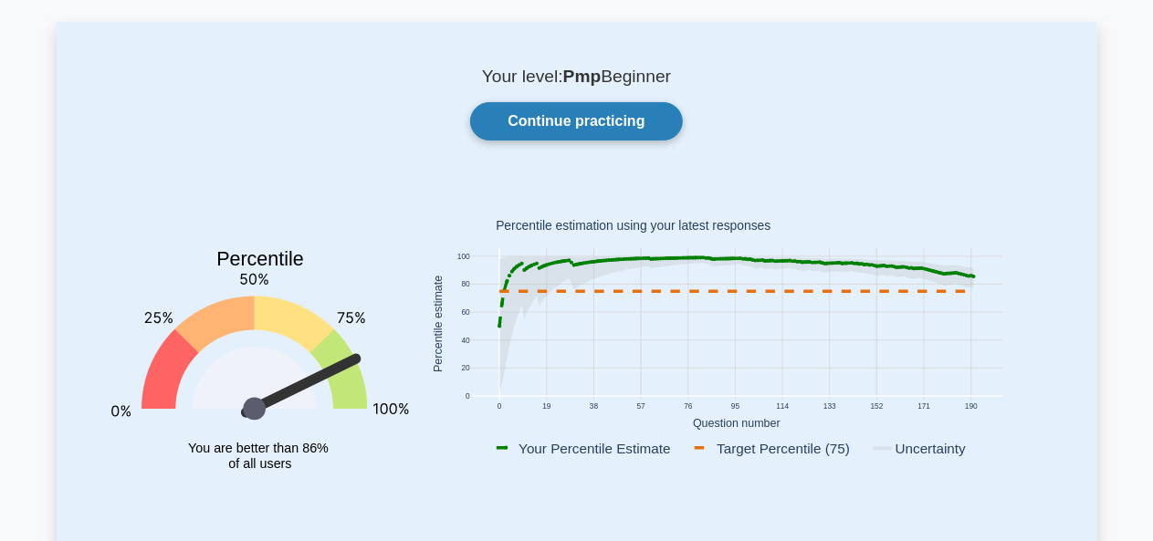
click at [596, 119] on link "Continue practicing" at bounding box center [576, 121] width 212 height 38
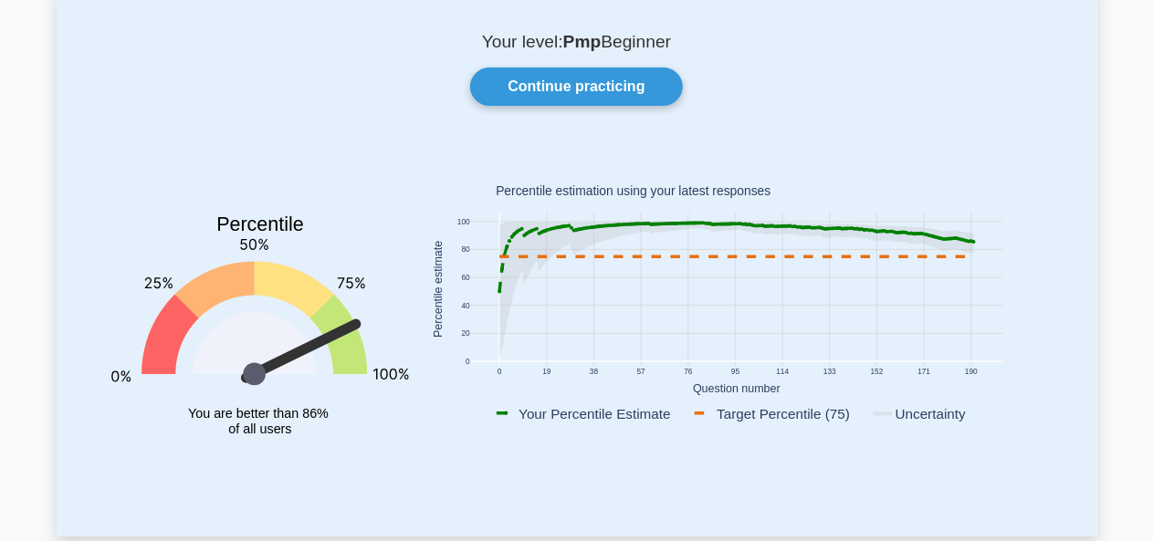
scroll to position [0, 0]
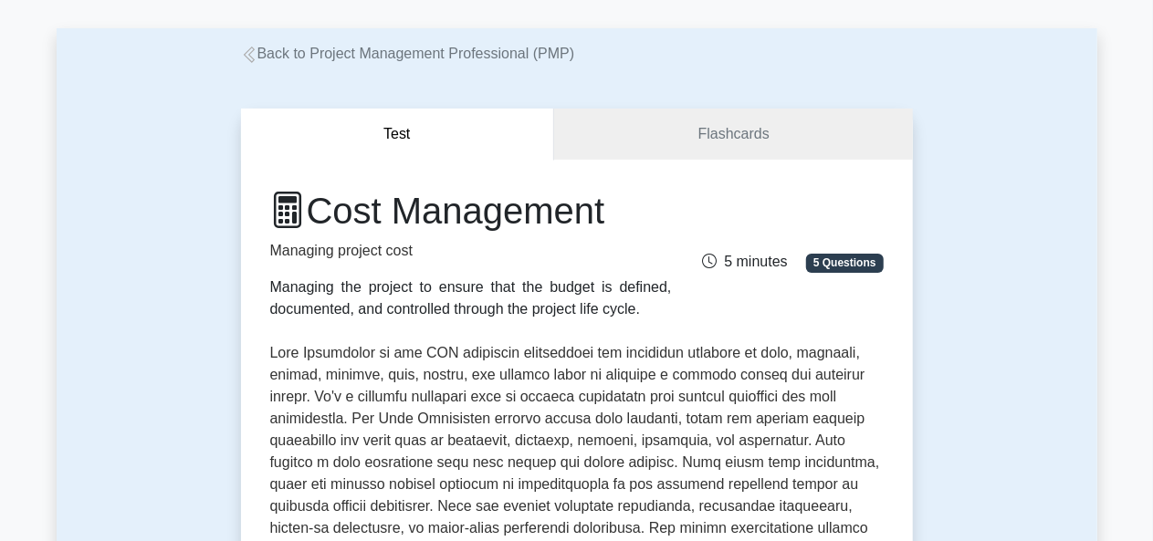
scroll to position [56, 0]
